Goal: Task Accomplishment & Management: Use online tool/utility

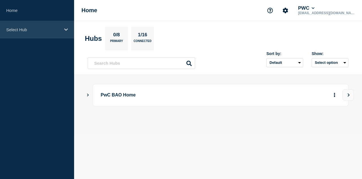
click at [65, 30] on icon at bounding box center [66, 29] width 4 height 4
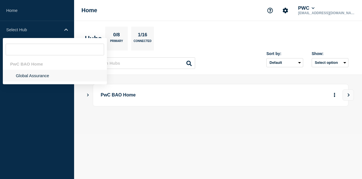
click at [37, 75] on li "Global Assurance" at bounding box center [55, 76] width 104 height 12
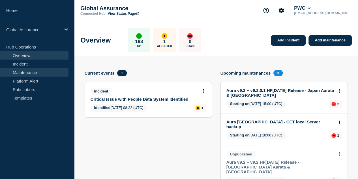
click at [34, 73] on link "Maintenance" at bounding box center [34, 72] width 69 height 8
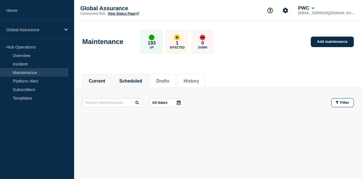
click at [136, 80] on button "Scheduled" at bounding box center [130, 80] width 23 height 5
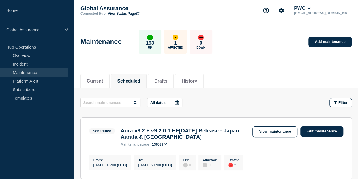
drag, startPoint x: 105, startPoint y: 82, endPoint x: 120, endPoint y: 83, distance: 15.6
click at [103, 82] on button "Current" at bounding box center [95, 80] width 16 height 5
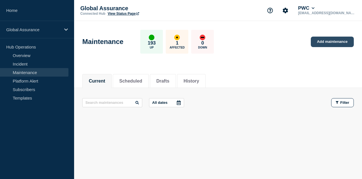
click at [337, 40] on link "Add maintenance" at bounding box center [332, 42] width 43 height 10
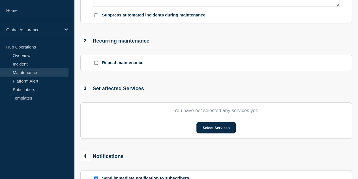
scroll to position [226, 0]
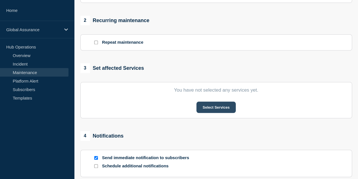
click at [214, 111] on button "Select Services" at bounding box center [215, 106] width 39 height 11
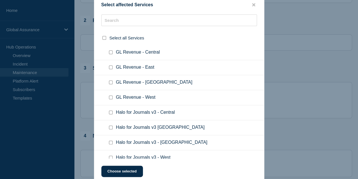
scroll to position [2123, 0]
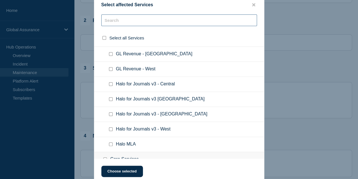
click at [169, 20] on input "text" at bounding box center [179, 20] width 156 height 12
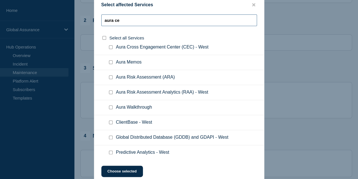
scroll to position [0, 0]
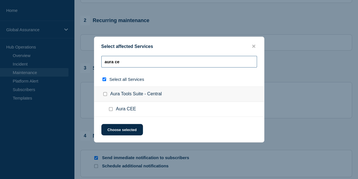
type input "aura cen"
checkbox input "true"
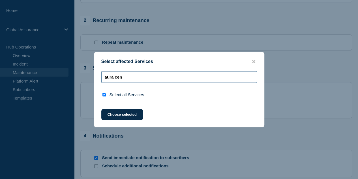
type input "aura ce"
checkbox input "false"
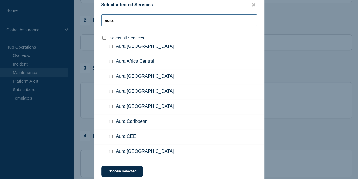
scroll to position [28, 0]
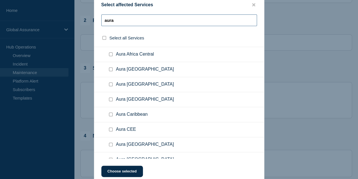
type input "aura"
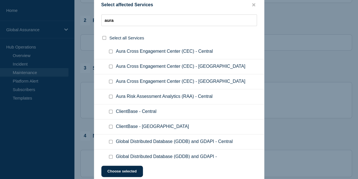
scroll to position [340, 0]
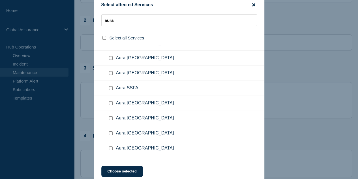
click at [253, 5] on icon "close button" at bounding box center [253, 4] width 3 height 3
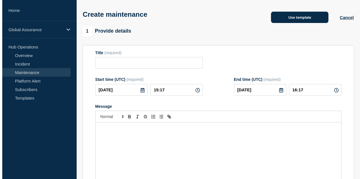
scroll to position [0, 0]
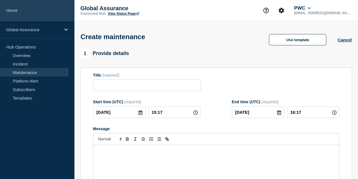
click at [12, 9] on link "Home" at bounding box center [37, 10] width 74 height 21
